Goal: Information Seeking & Learning: Learn about a topic

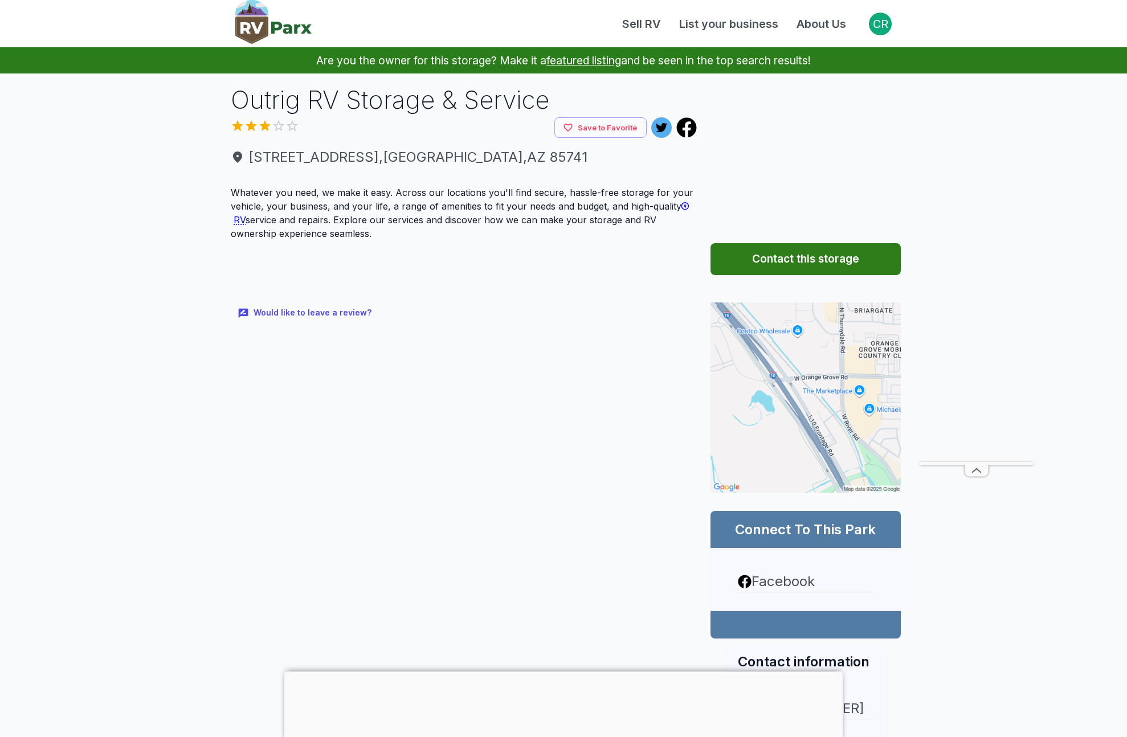
click at [138, 129] on main "Are you the owner for this storage? Make it a featured listing and be seen in t…" at bounding box center [563, 481] width 1127 height 868
